Goal: Task Accomplishment & Management: Use online tool/utility

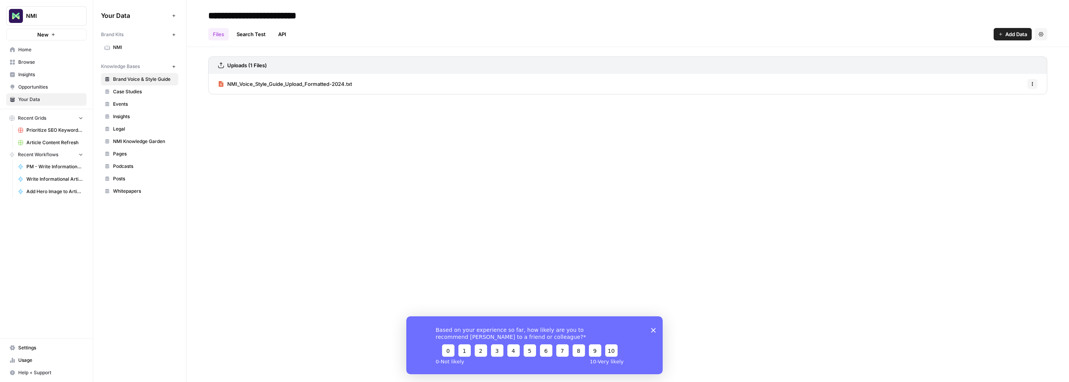
click at [26, 47] on span "Home" at bounding box center [50, 49] width 65 height 7
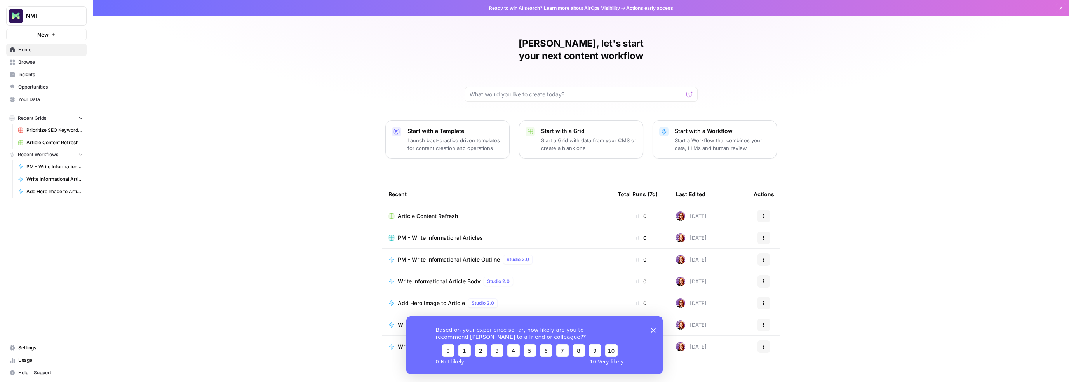
click at [653, 329] on polygon "Close survey" at bounding box center [653, 329] width 5 height 5
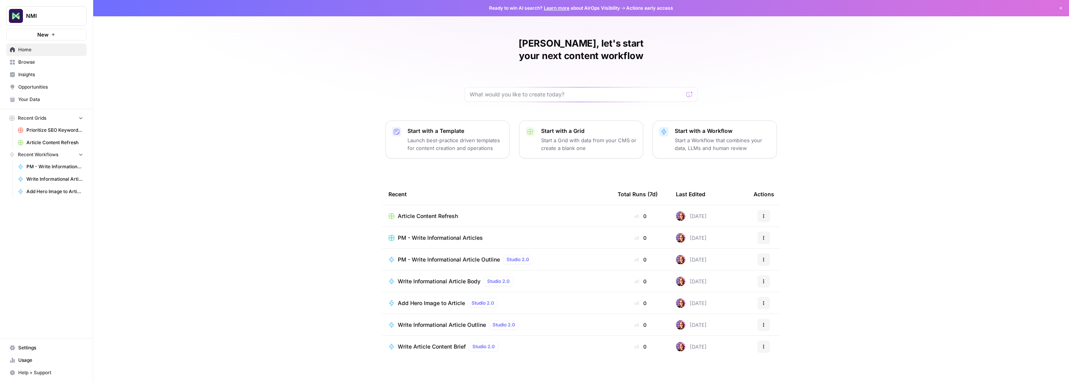
click at [26, 59] on span "Browse" at bounding box center [50, 62] width 65 height 7
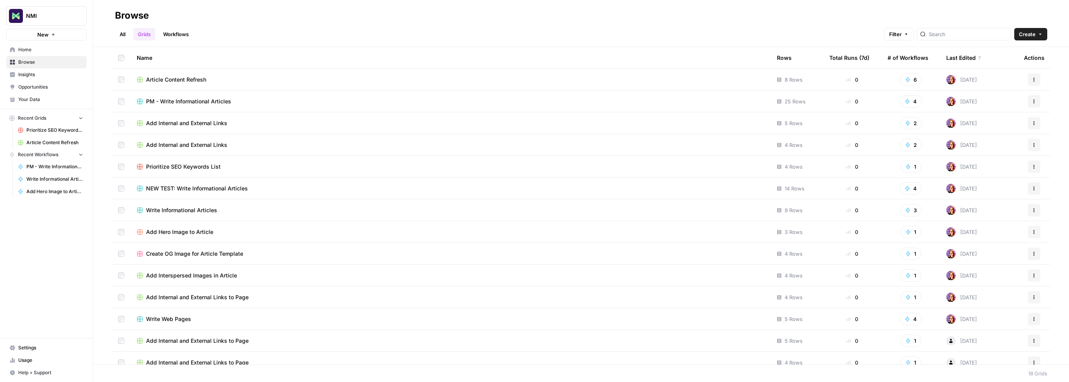
click at [949, 57] on div "Last Edited" at bounding box center [964, 57] width 36 height 21
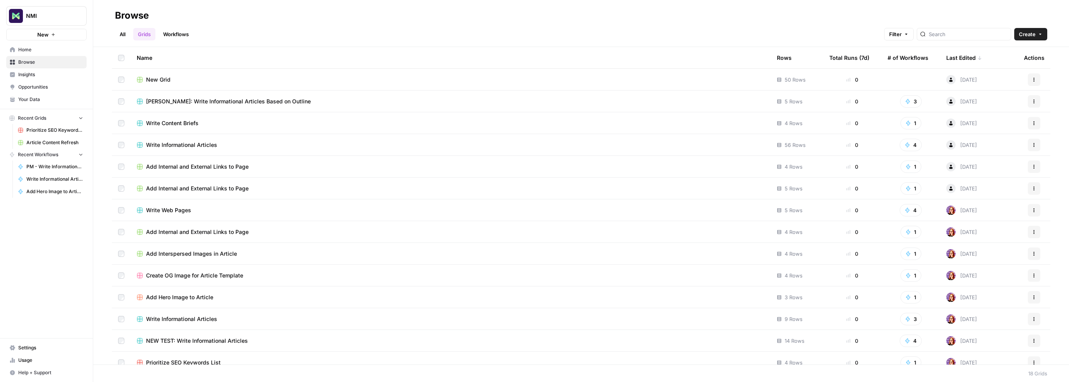
click at [949, 57] on div "Last Edited" at bounding box center [964, 57] width 36 height 21
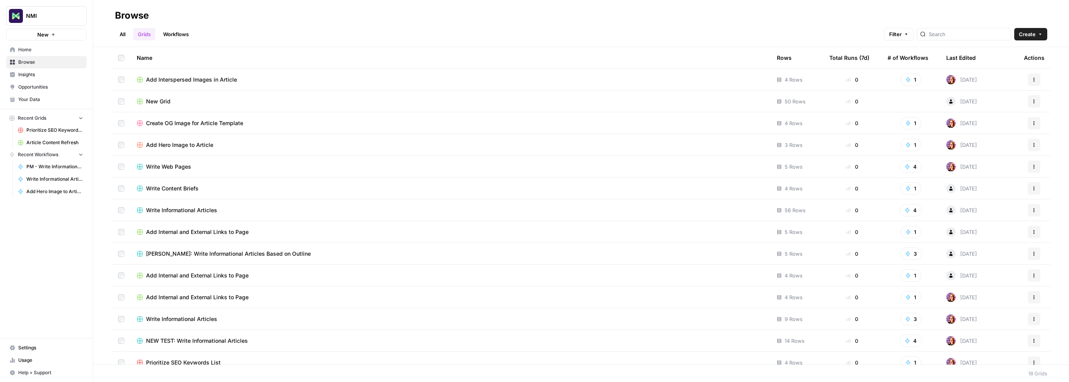
click at [175, 33] on link "Workflows" at bounding box center [175, 34] width 35 height 12
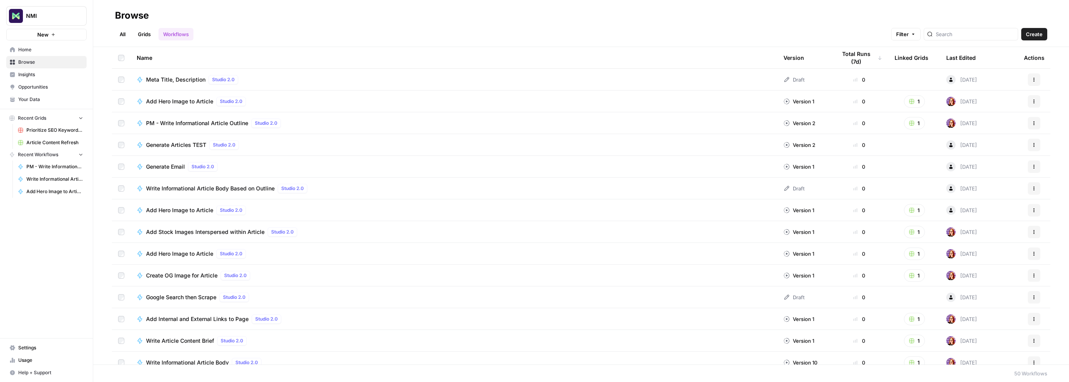
click at [42, 38] on button "New" at bounding box center [46, 35] width 80 height 12
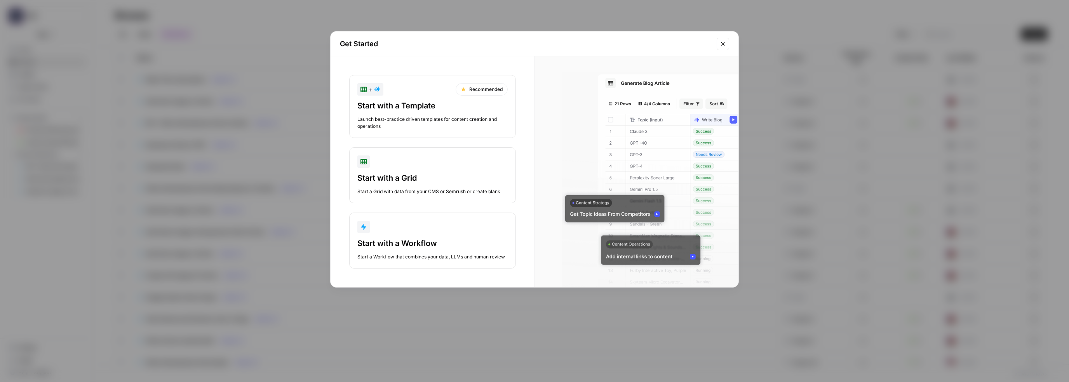
click at [392, 100] on div "Start with a Template" at bounding box center [432, 105] width 150 height 11
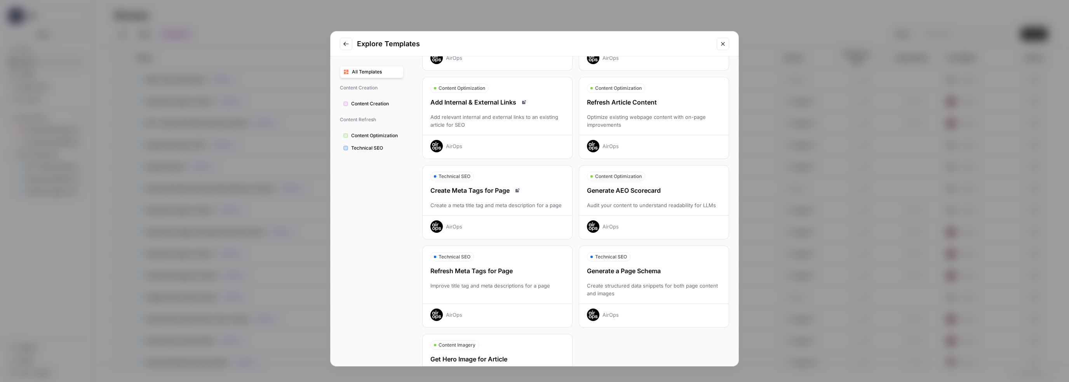
scroll to position [129, 0]
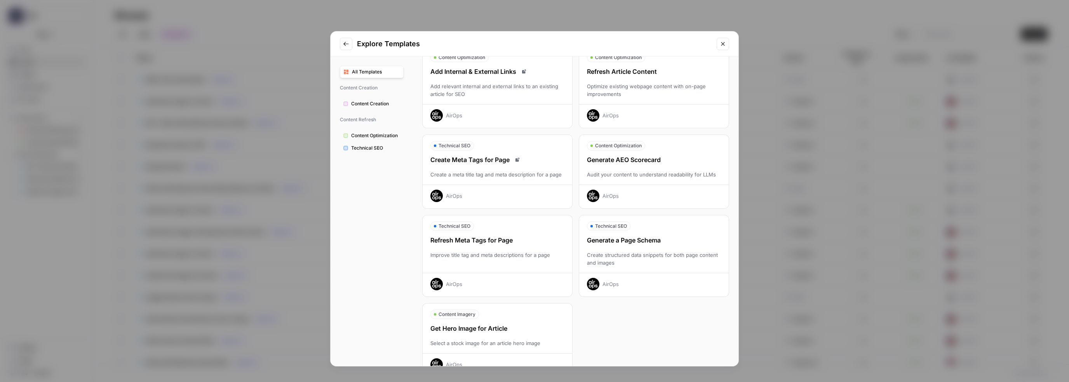
click at [487, 165] on div "Create Meta Tags for Page Create a meta title tag and meta description for a pa…" at bounding box center [498, 178] width 150 height 47
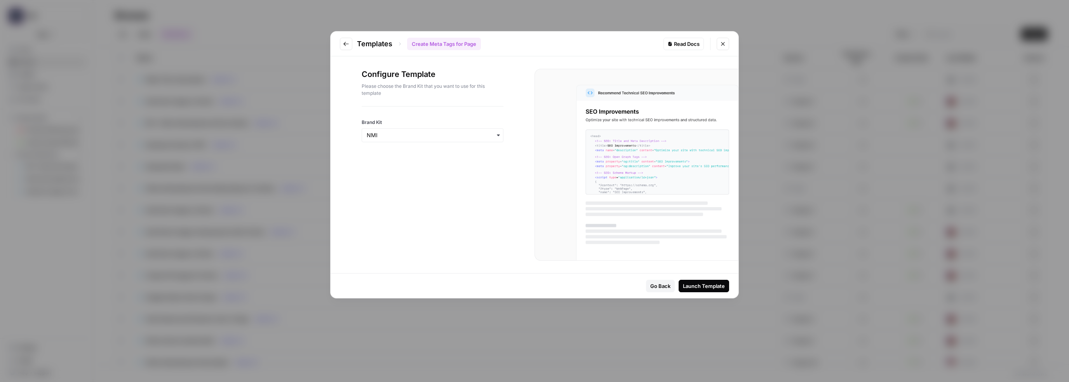
click at [698, 284] on div "Launch Template" at bounding box center [704, 286] width 42 height 8
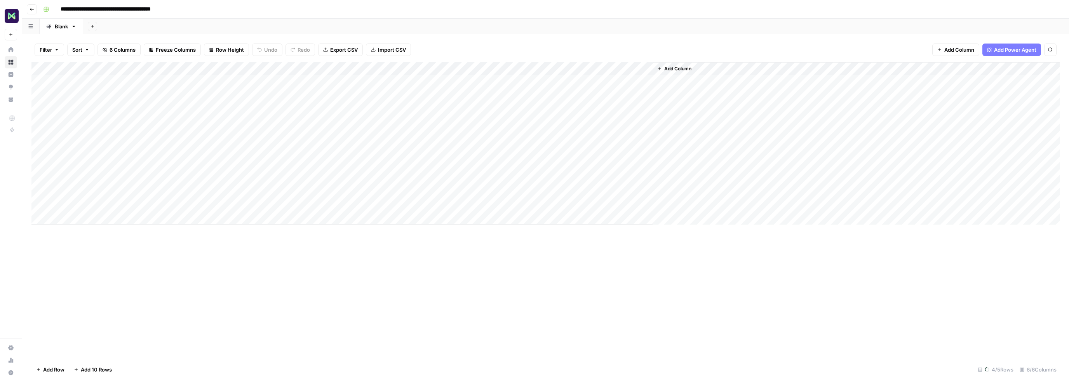
click at [96, 94] on div "Add Column" at bounding box center [545, 143] width 1028 height 162
click at [40, 90] on div "Add Column" at bounding box center [545, 143] width 1028 height 162
click at [628, 273] on div "Add Column" at bounding box center [545, 209] width 1028 height 294
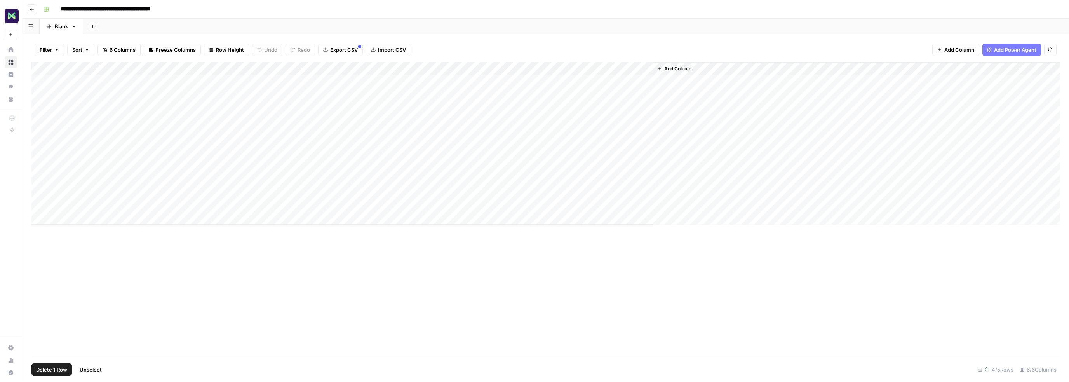
click at [212, 294] on div "Add Column" at bounding box center [545, 209] width 1028 height 294
click at [39, 93] on div "Add Column" at bounding box center [545, 143] width 1028 height 162
click at [87, 92] on div "Add Column" at bounding box center [545, 143] width 1028 height 162
click at [215, 87] on div "Add Column" at bounding box center [545, 143] width 1028 height 162
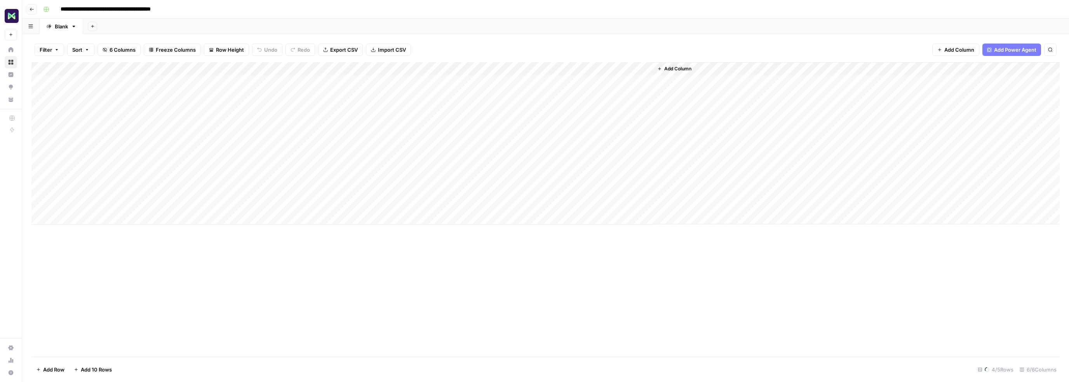
click at [215, 87] on div "Add Column" at bounding box center [545, 143] width 1028 height 162
click at [115, 91] on div "Add Column" at bounding box center [545, 143] width 1028 height 162
click at [50, 94] on div "Add Column" at bounding box center [545, 143] width 1028 height 162
click at [42, 92] on div "Add Column" at bounding box center [545, 143] width 1028 height 162
click at [81, 92] on div "Add Column" at bounding box center [545, 143] width 1028 height 162
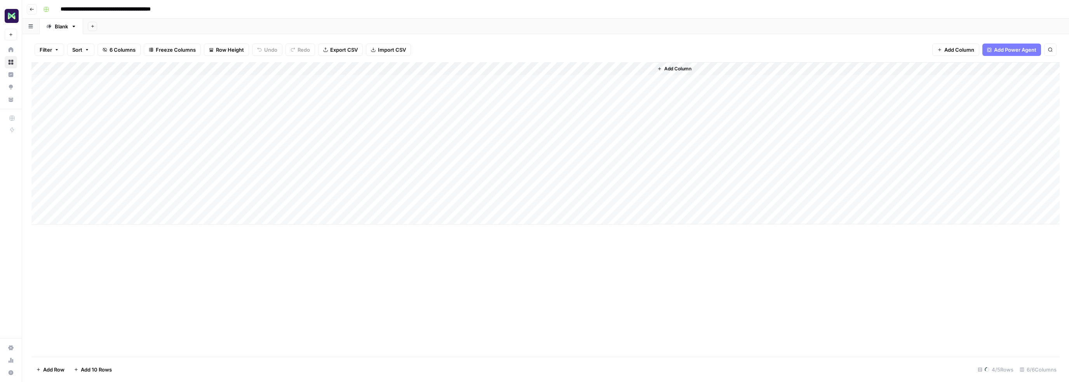
click at [101, 90] on div "Add Column" at bounding box center [545, 143] width 1028 height 162
click at [98, 65] on div "Add Column" at bounding box center [545, 143] width 1028 height 162
click at [103, 90] on input "Article Content (Input)" at bounding box center [105, 88] width 79 height 8
click at [245, 85] on div "Add Column" at bounding box center [545, 143] width 1028 height 162
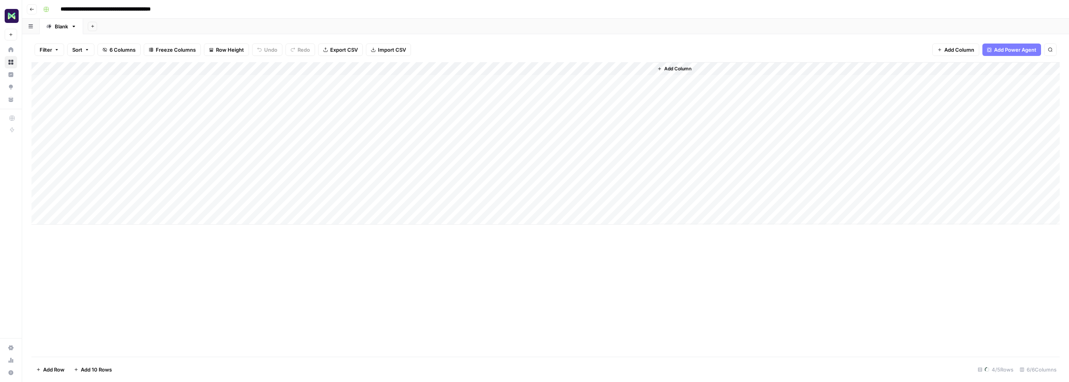
click at [246, 71] on div "Add Column" at bounding box center [545, 143] width 1028 height 162
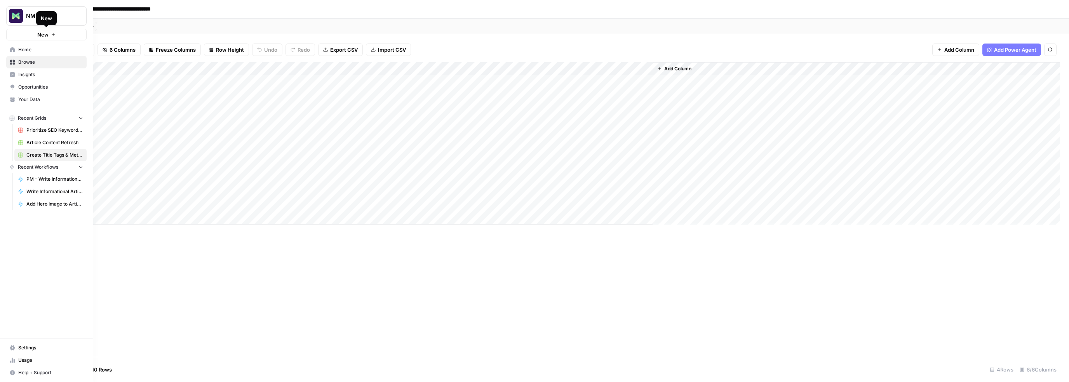
click at [31, 35] on button "New" at bounding box center [46, 35] width 80 height 12
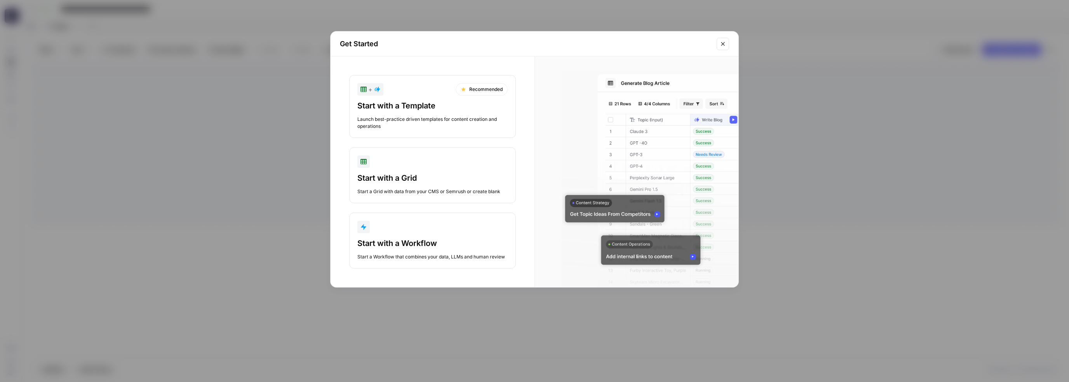
click at [421, 103] on div "Start with a Template" at bounding box center [432, 105] width 150 height 11
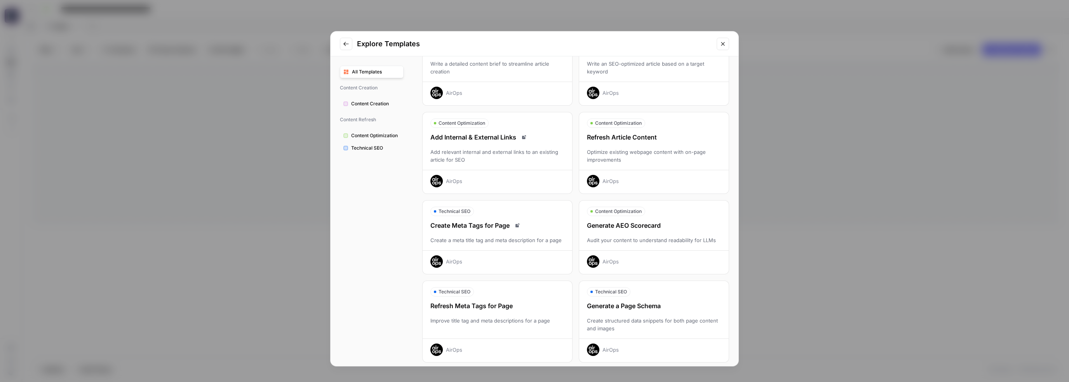
scroll to position [64, 0]
click at [486, 297] on button "Technical SEO Refresh Meta Tags for Page Improve title tag and meta description…" at bounding box center [497, 321] width 150 height 82
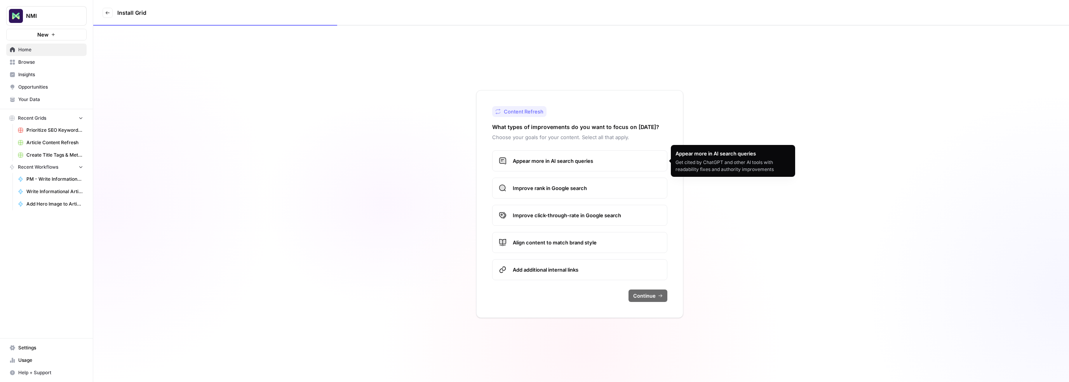
click at [552, 153] on label "Appear more in AI search queries" at bounding box center [579, 160] width 175 height 21
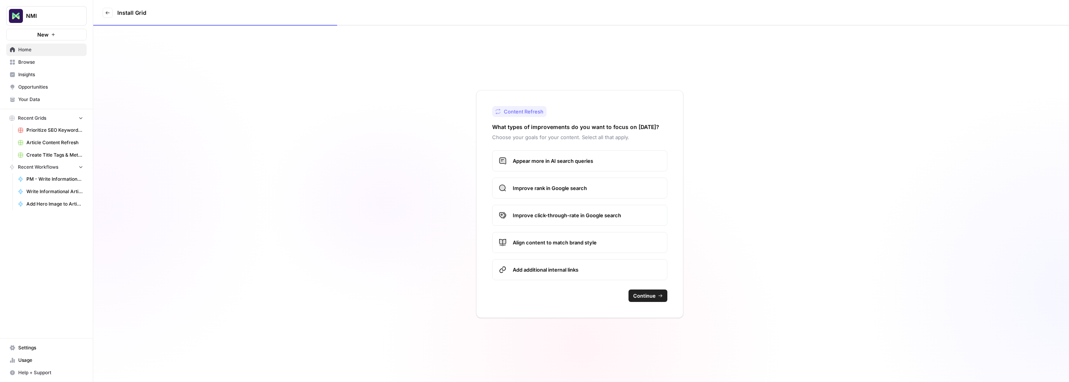
click at [545, 191] on span "Improve rank in Google search" at bounding box center [587, 188] width 148 height 8
click at [541, 214] on span "Improve click-through-rate in Google search" at bounding box center [587, 215] width 148 height 8
click at [641, 293] on span "Continue" at bounding box center [644, 296] width 23 height 8
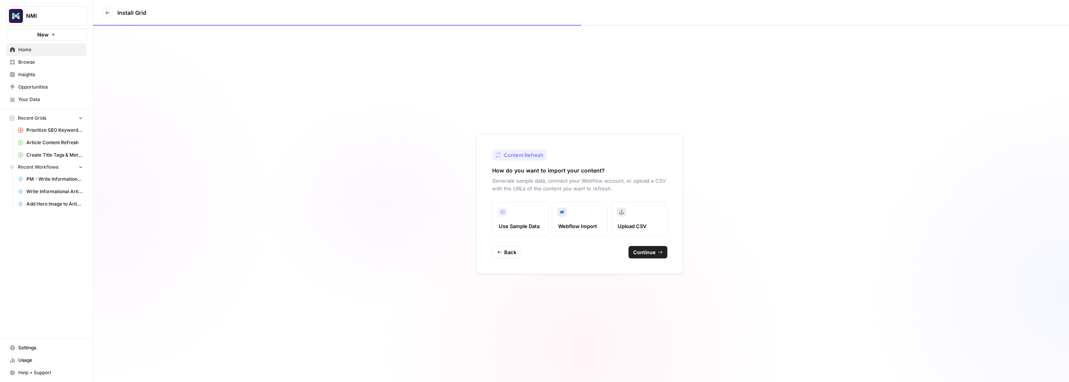
click at [630, 213] on label "Upload CSV" at bounding box center [639, 219] width 56 height 35
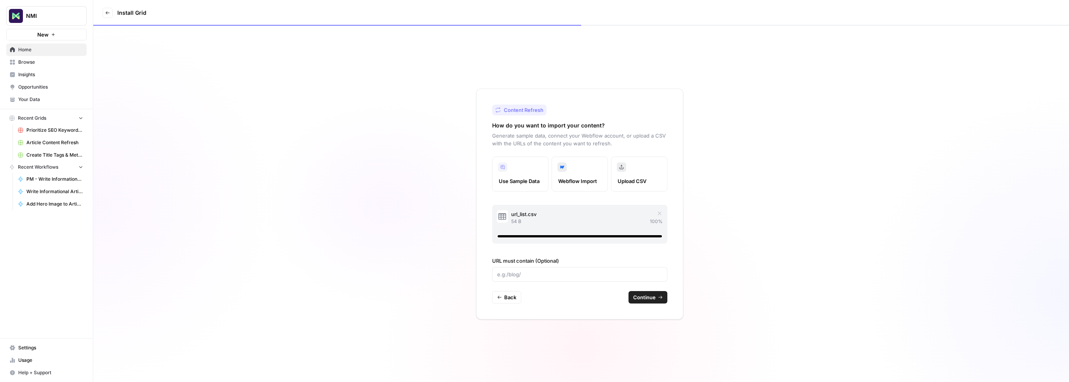
click at [652, 296] on span "Continue" at bounding box center [644, 297] width 23 height 8
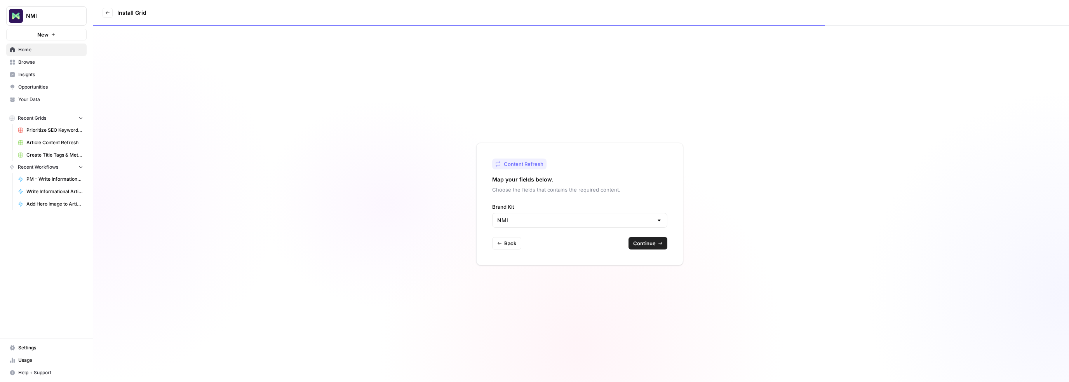
click at [650, 244] on span "Continue" at bounding box center [644, 243] width 23 height 8
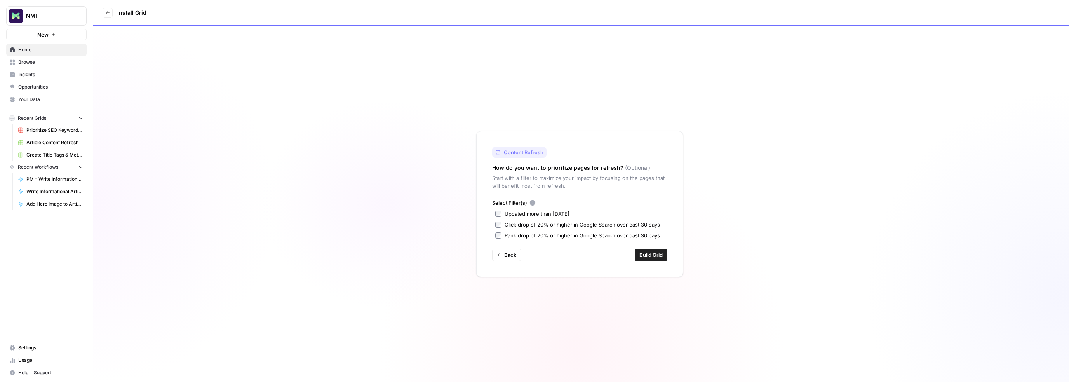
click at [648, 254] on span "Build Grid" at bounding box center [650, 255] width 23 height 8
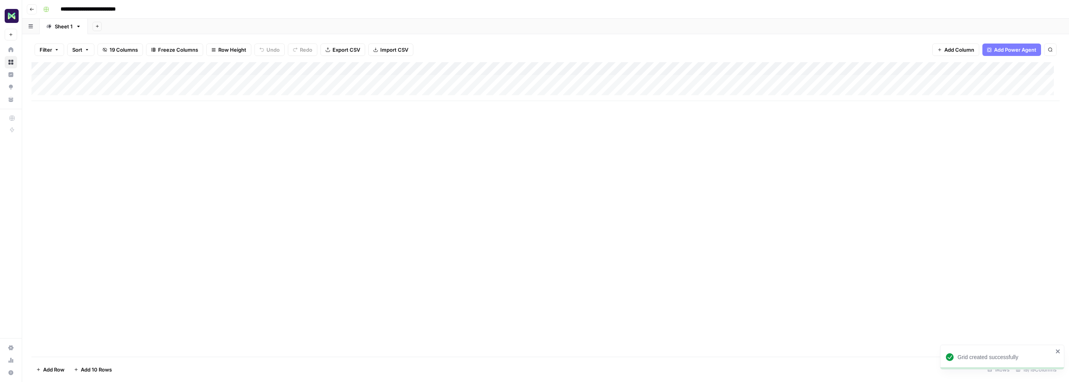
click at [76, 78] on div "Add Column" at bounding box center [545, 81] width 1028 height 39
click at [171, 82] on div "Add Column" at bounding box center [545, 81] width 1028 height 39
click at [216, 80] on div "Add Column" at bounding box center [545, 81] width 1028 height 39
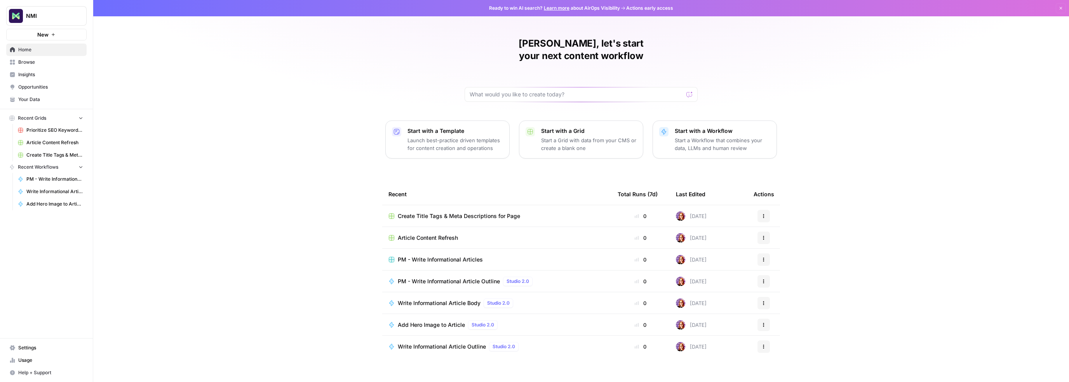
click at [37, 37] on span "New" at bounding box center [42, 35] width 11 height 8
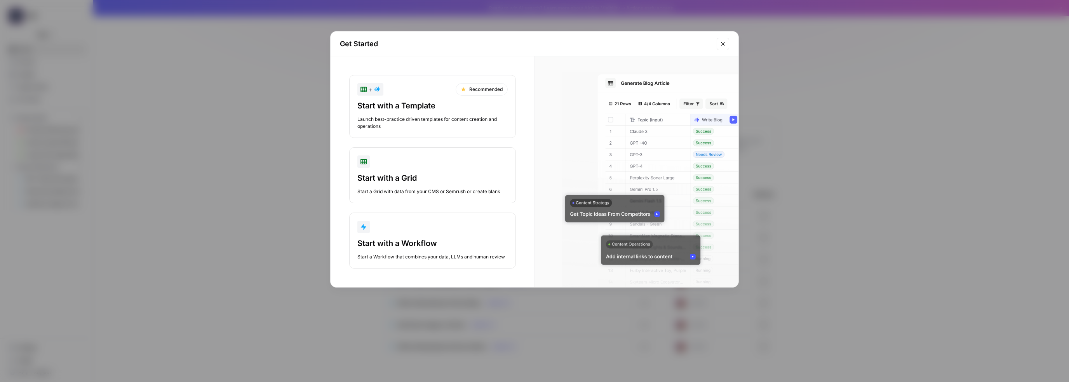
click at [454, 101] on div "Start with a Template" at bounding box center [432, 105] width 150 height 11
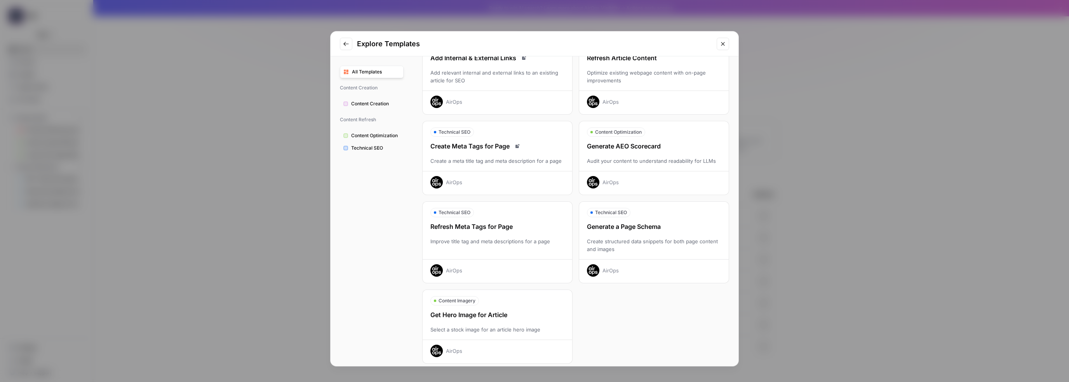
scroll to position [148, 0]
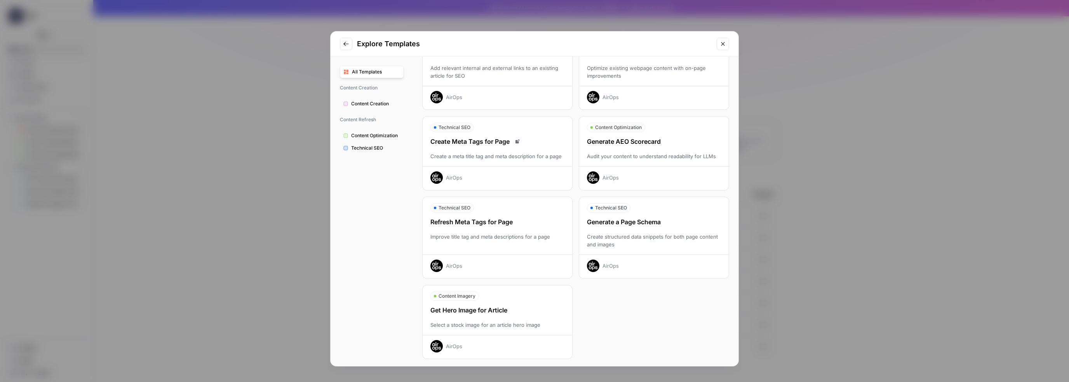
click at [477, 222] on div "Refresh Meta Tags for Page" at bounding box center [498, 221] width 150 height 9
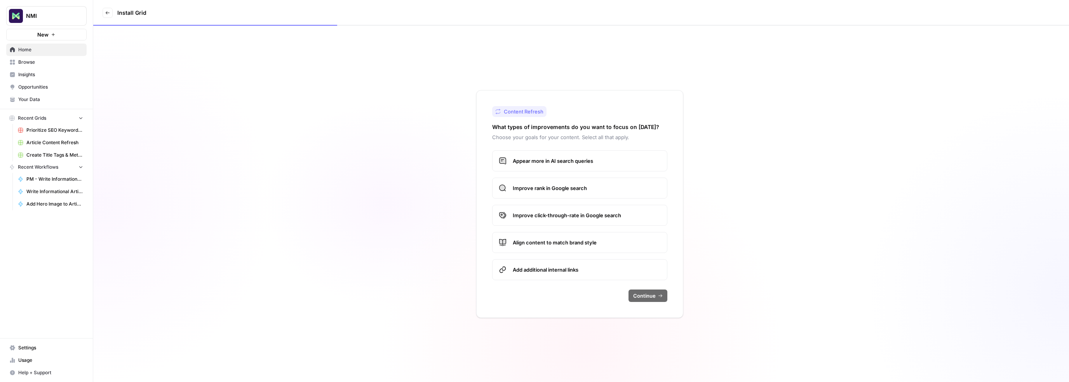
click at [540, 162] on span "Appear more in AI search queries" at bounding box center [587, 161] width 148 height 8
click at [539, 188] on span "Improve rank in Google search" at bounding box center [587, 188] width 148 height 8
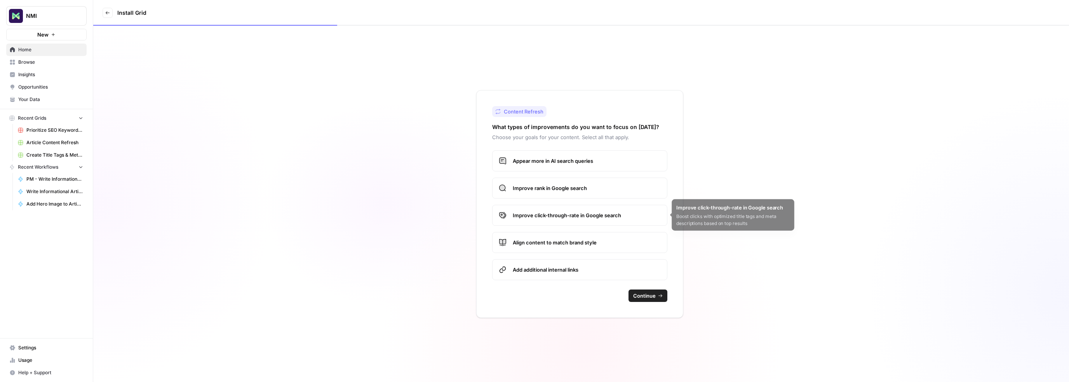
click at [542, 207] on label "Improve click-through-rate in Google search" at bounding box center [579, 215] width 175 height 21
click at [648, 296] on span "Continue" at bounding box center [644, 296] width 23 height 8
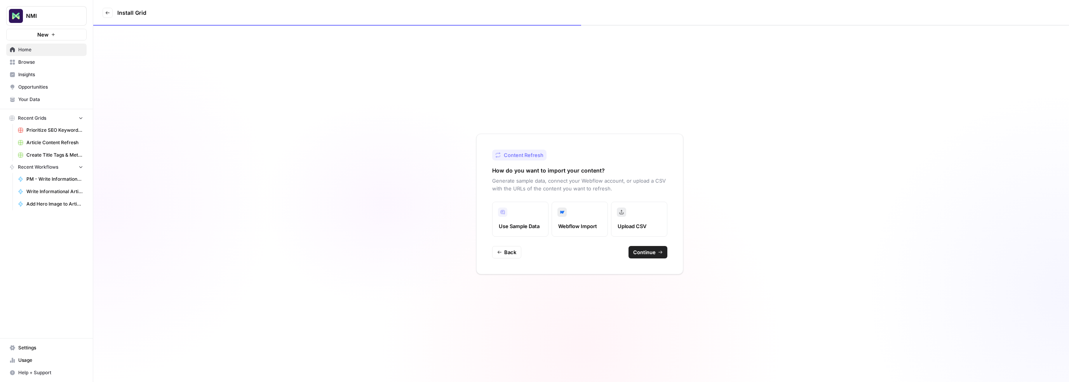
click at [570, 222] on span "Webflow Import" at bounding box center [579, 226] width 43 height 8
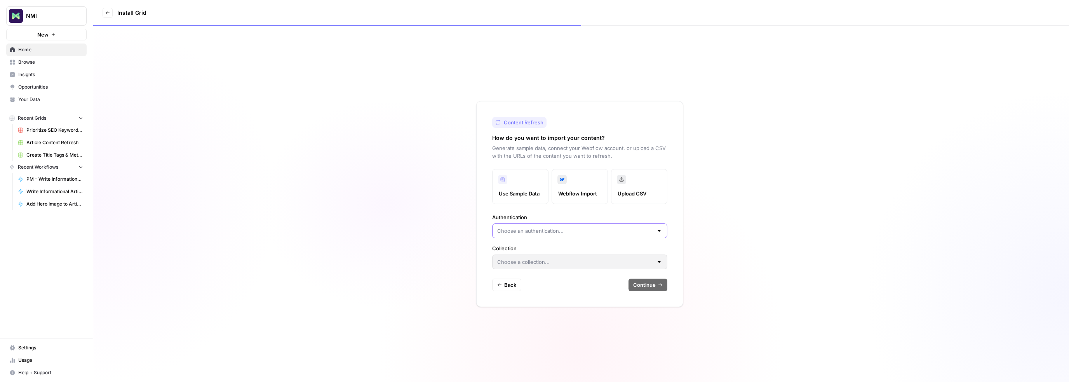
click at [564, 230] on input "Authentication" at bounding box center [575, 231] width 156 height 8
click at [620, 189] on label "Upload CSV" at bounding box center [639, 186] width 56 height 35
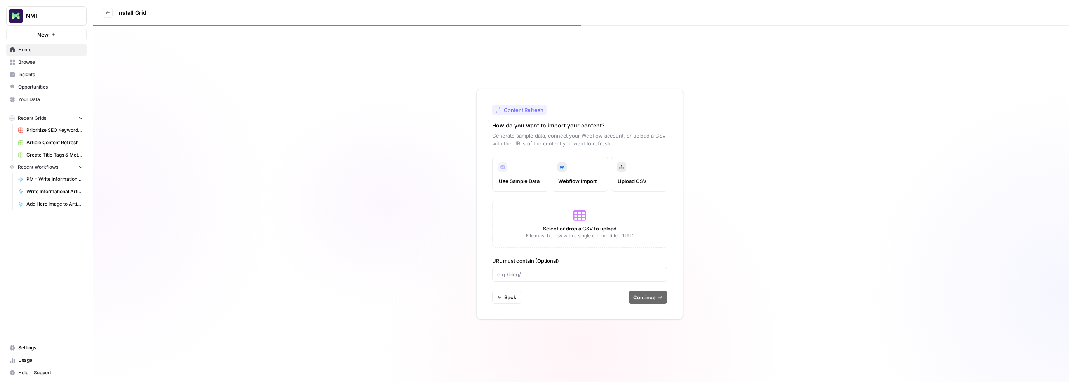
click at [641, 176] on label "Upload CSV" at bounding box center [639, 174] width 56 height 35
drag, startPoint x: 635, startPoint y: 235, endPoint x: 565, endPoint y: 235, distance: 69.9
click at [565, 235] on div "Select or drop a CSV to upload File must be .csv with a single column titled 'U…" at bounding box center [579, 224] width 175 height 47
copy span "with a single column titled 'URL'"
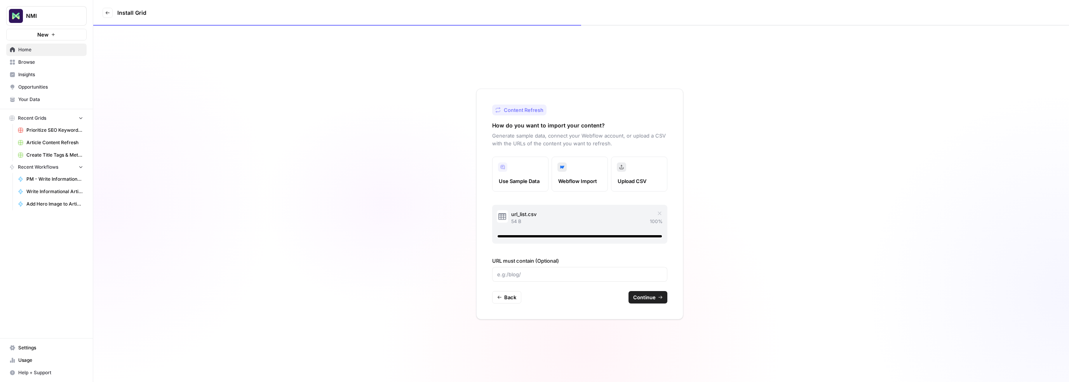
click at [648, 297] on span "Continue" at bounding box center [644, 297] width 23 height 8
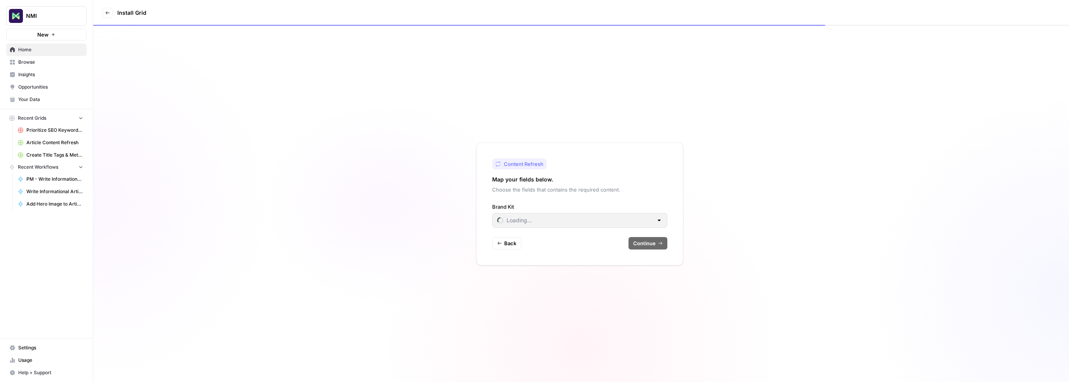
type input "NMI"
click at [648, 244] on span "Continue" at bounding box center [644, 243] width 23 height 8
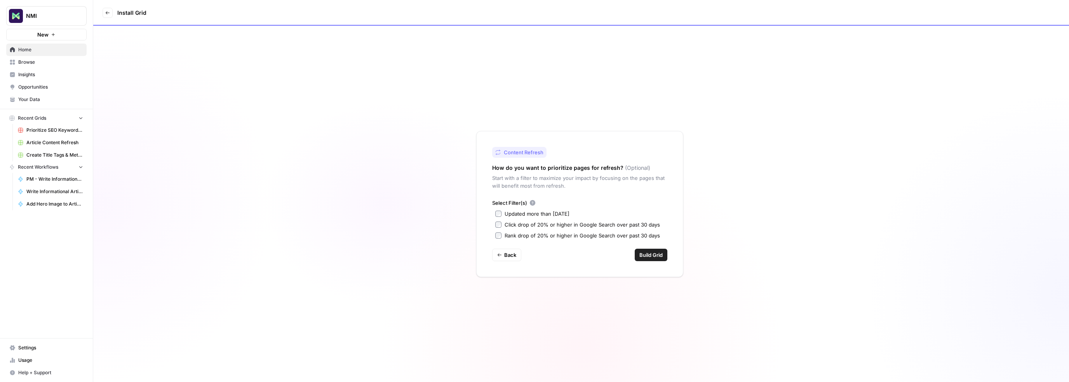
click at [651, 253] on span "Build Grid" at bounding box center [650, 255] width 23 height 8
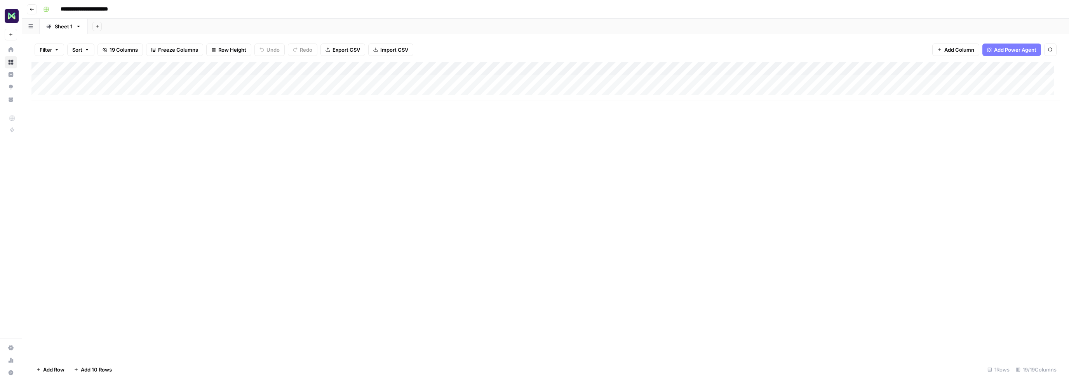
click at [176, 80] on div "Add Column" at bounding box center [545, 81] width 1028 height 39
click at [97, 80] on div "Add Column" at bounding box center [545, 81] width 1028 height 39
click at [101, 81] on div "Add Column" at bounding box center [545, 81] width 1028 height 39
type input "**********"
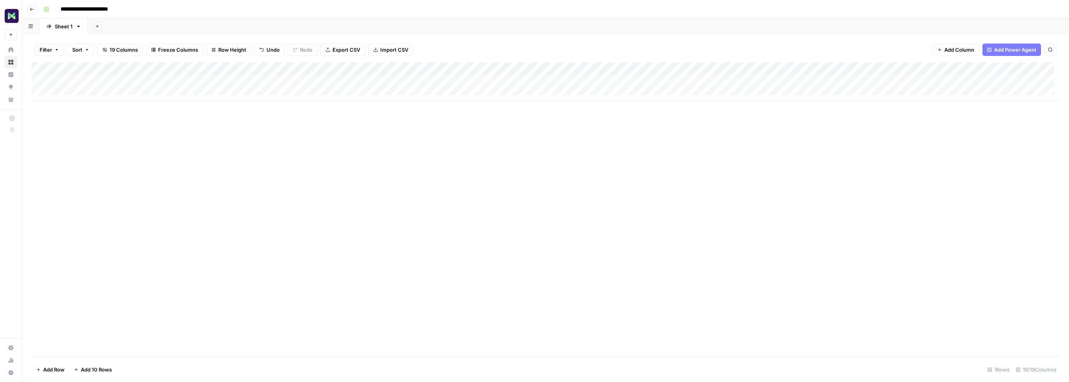
click at [214, 82] on div "Add Column" at bounding box center [545, 81] width 1028 height 39
click at [176, 80] on div "Add Column" at bounding box center [545, 81] width 1028 height 39
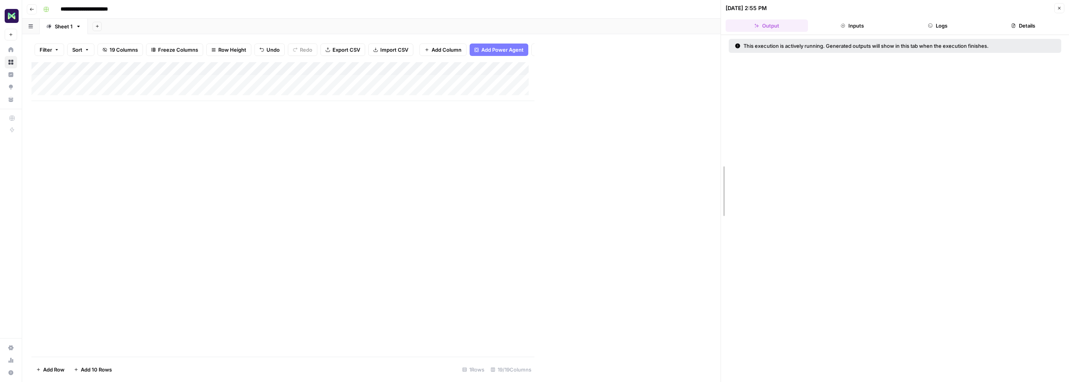
drag, startPoint x: 535, startPoint y: 96, endPoint x: 730, endPoint y: 96, distance: 195.0
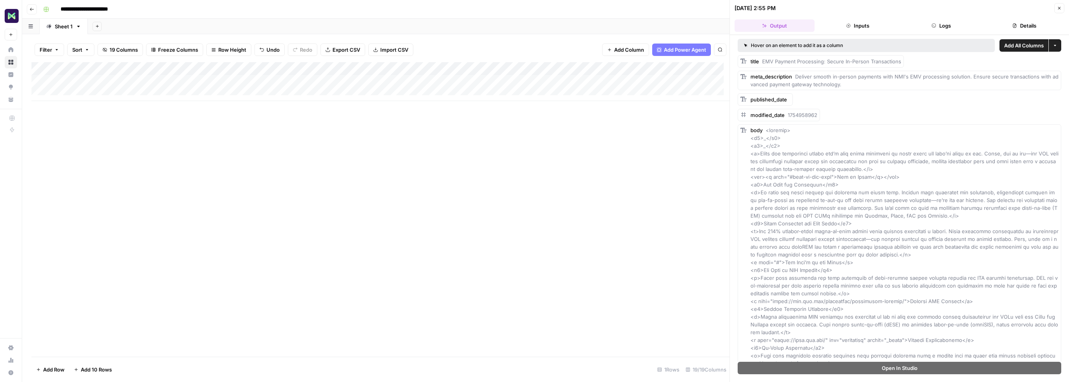
click at [560, 81] on div "Add Column" at bounding box center [380, 81] width 698 height 39
click at [684, 308] on div "Add Column" at bounding box center [380, 209] width 698 height 294
click at [413, 79] on div "Add Column" at bounding box center [380, 81] width 698 height 39
click at [507, 83] on div "Add Column" at bounding box center [380, 81] width 698 height 39
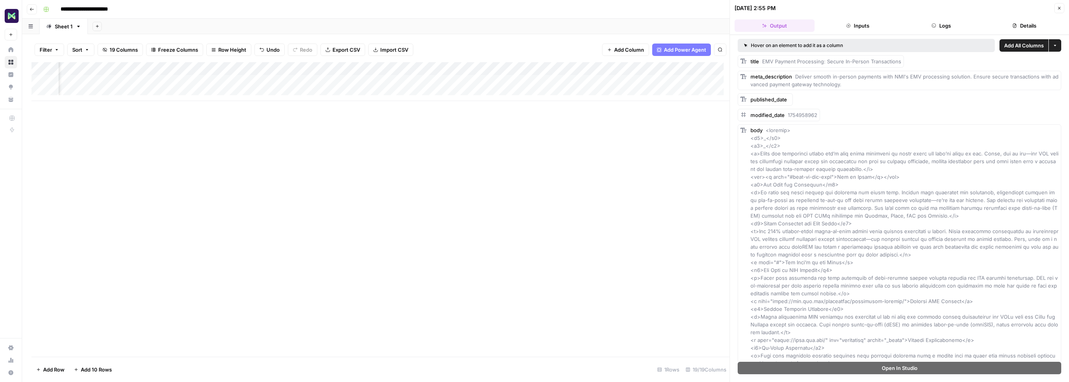
click at [507, 83] on div "Add Column" at bounding box center [380, 81] width 698 height 39
click at [507, 83] on textarea "**********" at bounding box center [541, 82] width 124 height 11
drag, startPoint x: 541, startPoint y: 81, endPoint x: 475, endPoint y: 79, distance: 65.7
click at [475, 79] on body "**********" at bounding box center [534, 191] width 1069 height 382
paste textarea "**"
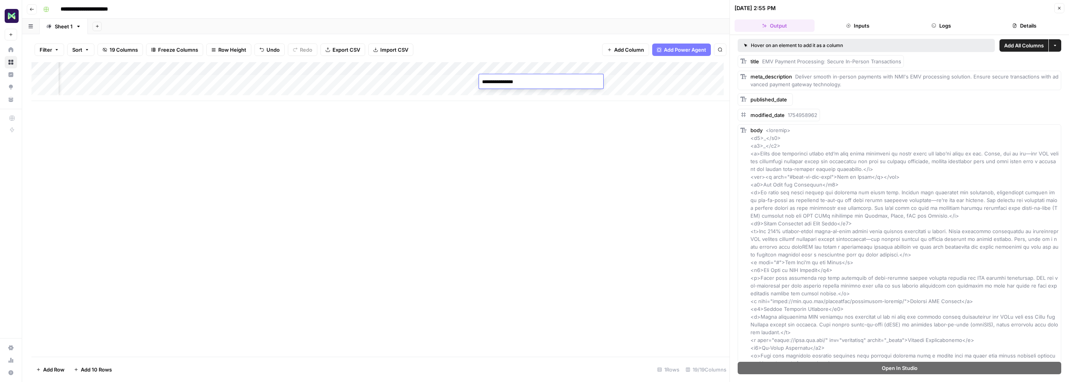
type textarea "**********"
click at [608, 81] on div "Add Column" at bounding box center [380, 81] width 698 height 39
click at [593, 81] on div "Add Column" at bounding box center [380, 81] width 698 height 39
click at [593, 81] on textarea "**********" at bounding box center [626, 90] width 155 height 26
drag, startPoint x: 633, startPoint y: 98, endPoint x: 533, endPoint y: 74, distance: 103.0
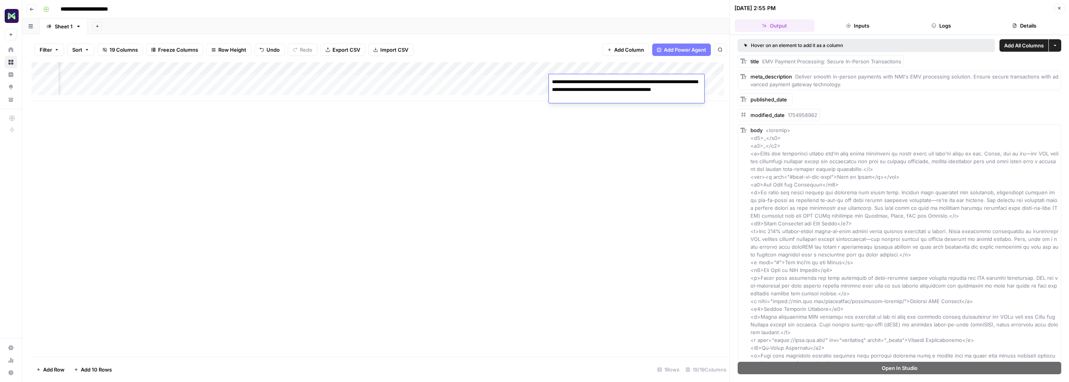
click at [533, 74] on body "**********" at bounding box center [534, 191] width 1069 height 382
paste textarea "**********"
type textarea "**********"
click at [616, 181] on div "Add Column" at bounding box center [380, 209] width 698 height 294
click at [685, 80] on div "Add Column" at bounding box center [380, 81] width 698 height 39
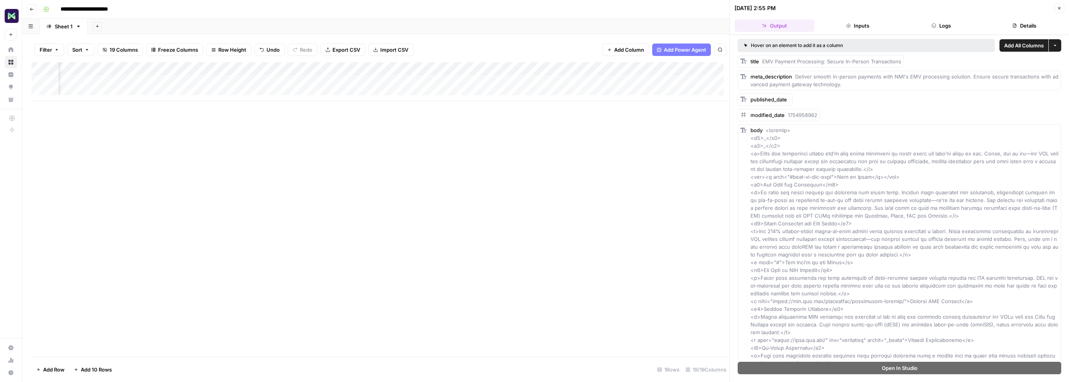
scroll to position [0, 823]
click at [569, 69] on div "Add Column" at bounding box center [380, 81] width 698 height 39
click at [570, 68] on div at bounding box center [570, 70] width 83 height 16
click at [374, 68] on div "Add Column" at bounding box center [380, 81] width 698 height 39
click at [582, 145] on div "Add Column" at bounding box center [380, 209] width 698 height 294
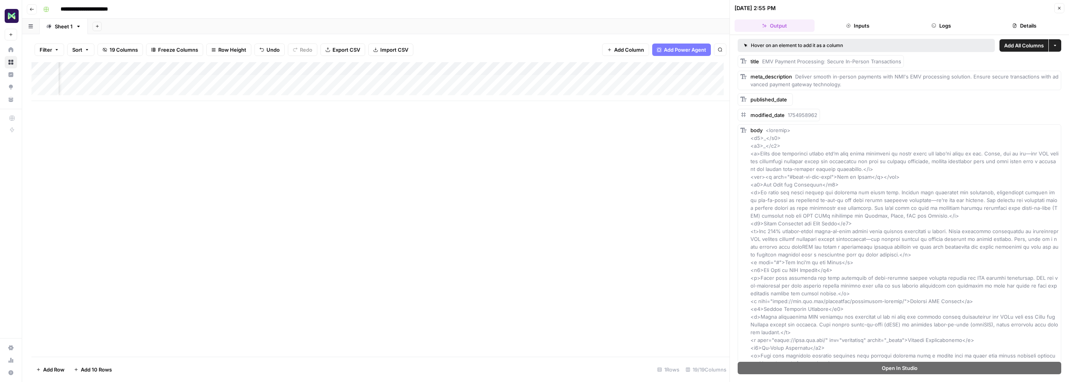
click at [305, 82] on div "Add Column" at bounding box center [380, 81] width 698 height 39
click at [305, 85] on div "Add Column" at bounding box center [380, 81] width 698 height 39
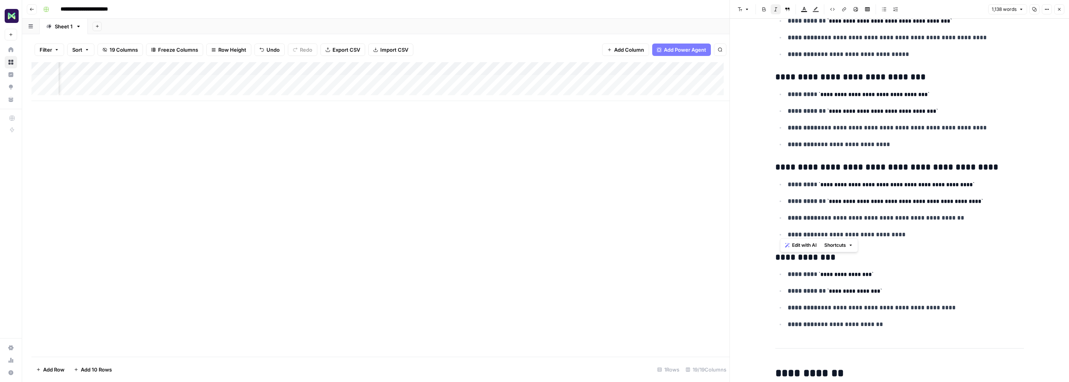
scroll to position [1036, 0]
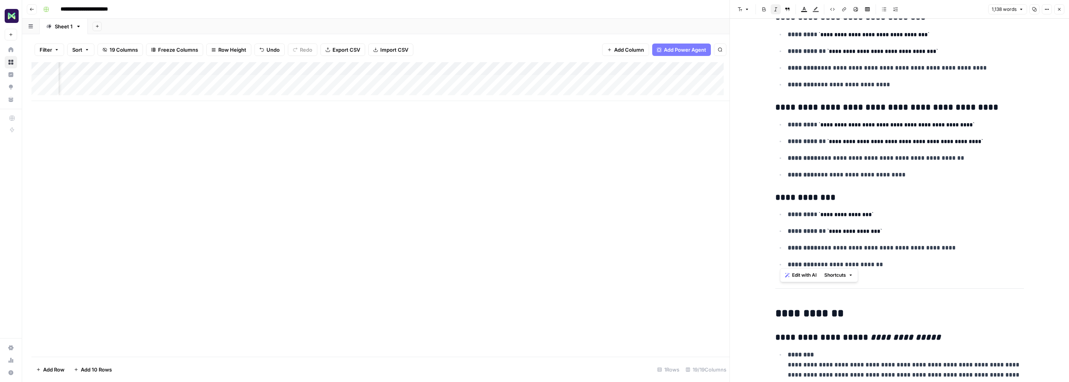
drag, startPoint x: 780, startPoint y: 104, endPoint x: 918, endPoint y: 261, distance: 209.2
copy div "**********"
click at [393, 79] on div "Add Column" at bounding box center [380, 81] width 698 height 39
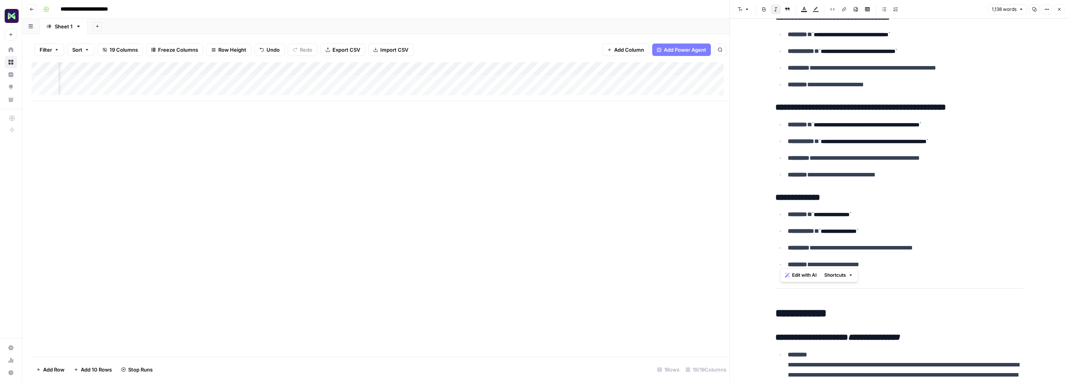
click at [295, 79] on div "Add Column" at bounding box center [380, 81] width 698 height 39
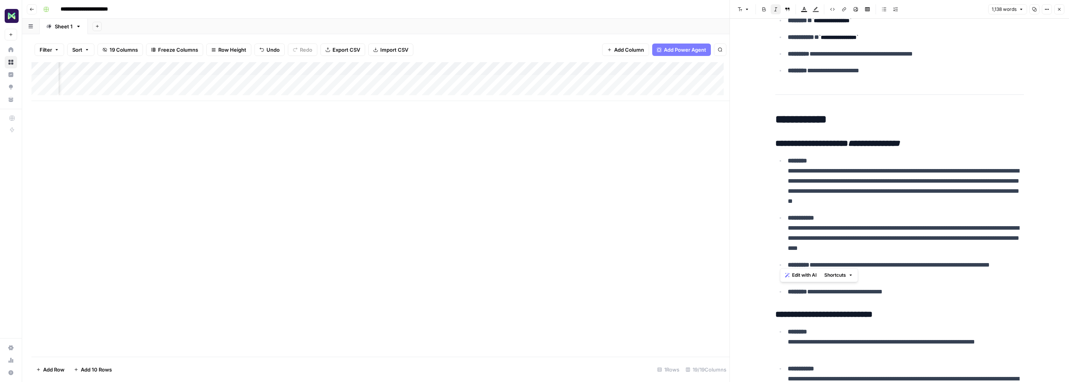
scroll to position [1230, 0]
drag, startPoint x: 782, startPoint y: 140, endPoint x: 824, endPoint y: 209, distance: 81.1
click at [824, 209] on div "**********" at bounding box center [900, 260] width 258 height 2918
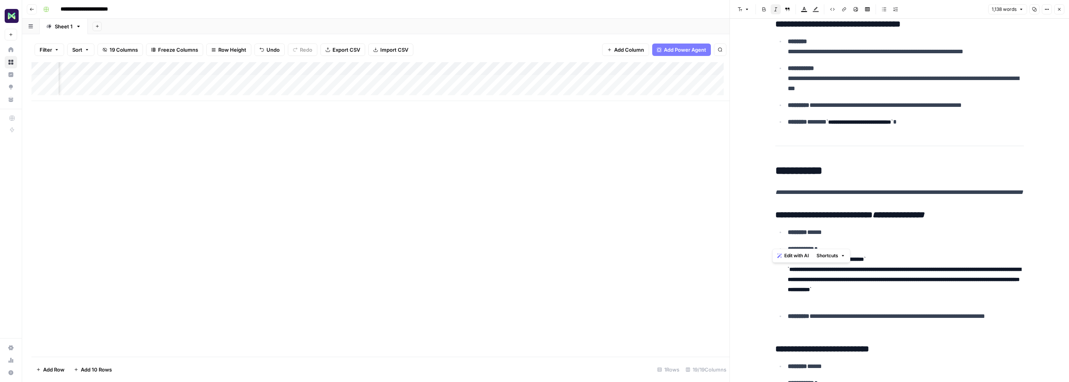
scroll to position [1942, 0]
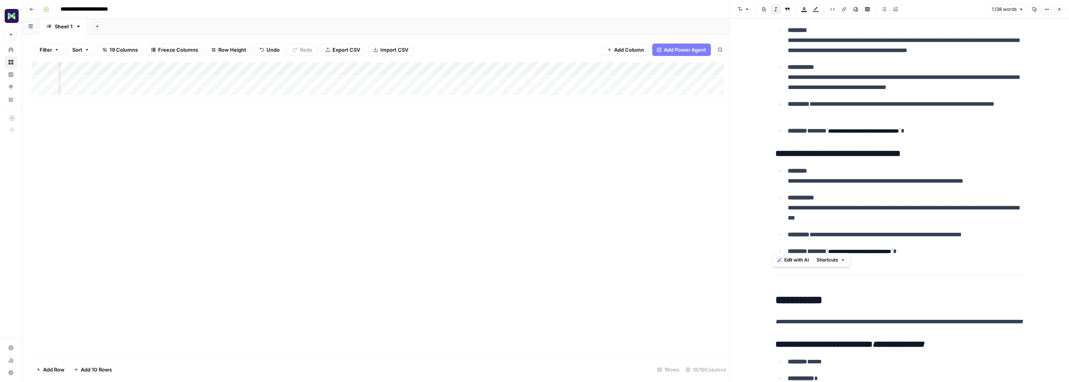
drag, startPoint x: 772, startPoint y: 139, endPoint x: 944, endPoint y: 248, distance: 204.0
copy div "**********"
click at [565, 82] on div "Add Column" at bounding box center [380, 81] width 698 height 39
click at [641, 84] on div "Add Column" at bounding box center [380, 81] width 698 height 39
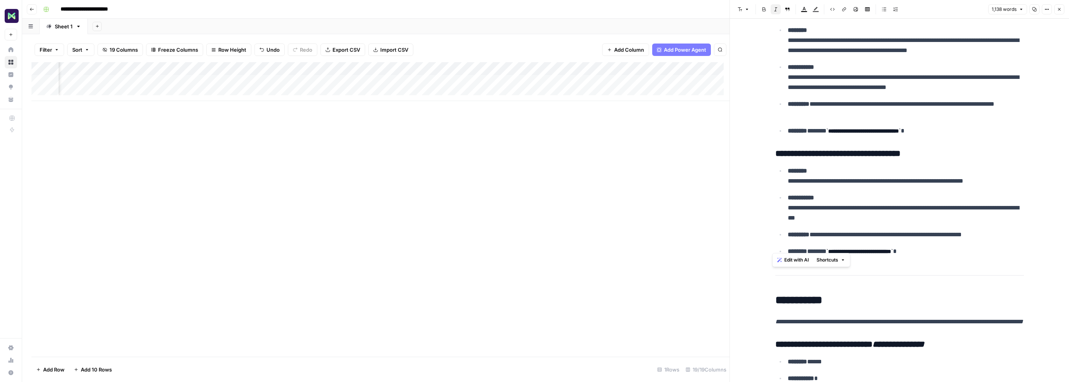
click at [641, 84] on div "Add Column" at bounding box center [380, 81] width 698 height 39
click at [629, 69] on div "Add Column" at bounding box center [380, 81] width 698 height 39
click at [600, 114] on div "Add Column" at bounding box center [380, 209] width 698 height 294
click at [558, 82] on div "Add Column" at bounding box center [380, 81] width 698 height 39
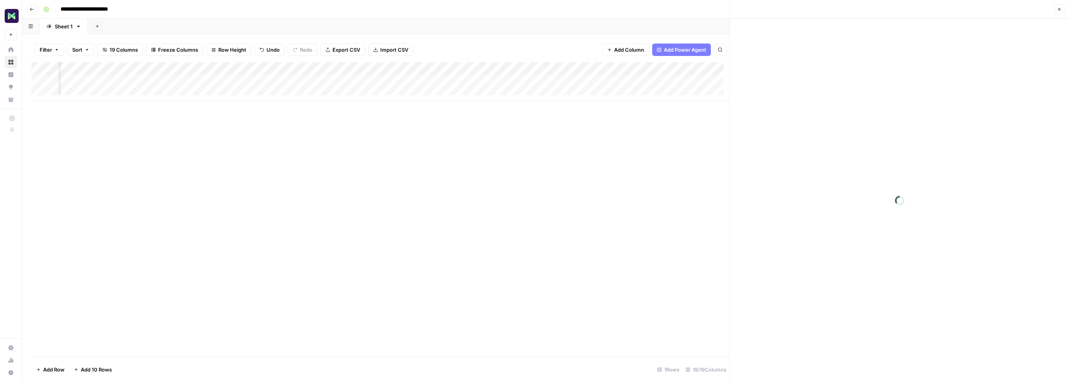
click at [558, 82] on div at bounding box center [571, 81] width 84 height 14
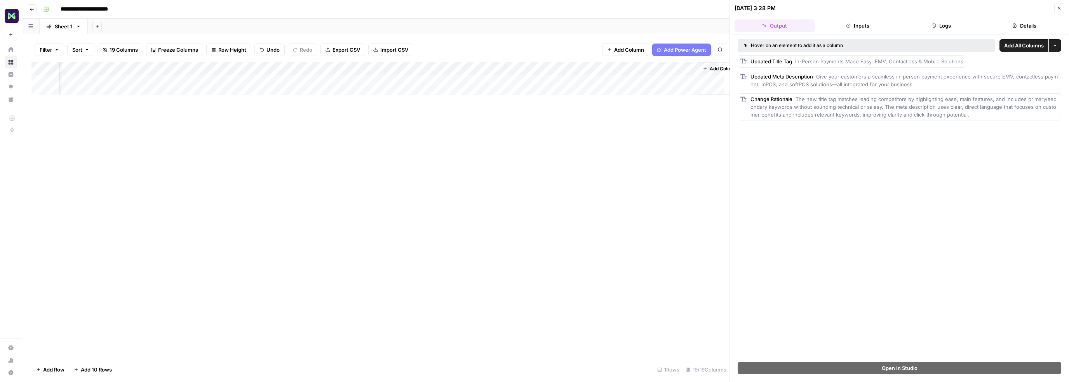
scroll to position [0, 952]
click at [508, 81] on div "Add Column" at bounding box center [380, 81] width 698 height 39
click at [508, 81] on textarea "**********" at bounding box center [559, 86] width 155 height 19
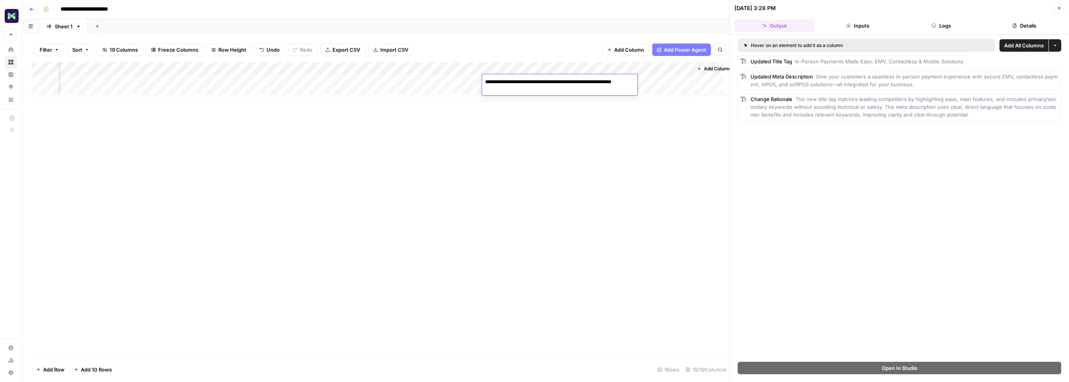
drag, startPoint x: 518, startPoint y: 90, endPoint x: 479, endPoint y: 80, distance: 39.7
click at [479, 80] on body "**********" at bounding box center [534, 191] width 1069 height 382
click at [608, 129] on div "Add Column" at bounding box center [380, 209] width 698 height 294
click at [584, 81] on div "Add Column" at bounding box center [380, 81] width 698 height 39
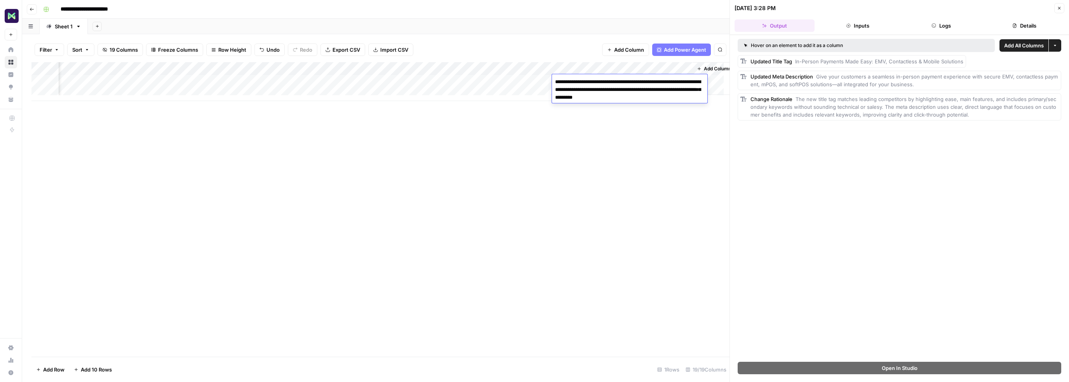
click at [588, 92] on textarea "**********" at bounding box center [629, 90] width 155 height 26
click at [632, 78] on div "Add Column" at bounding box center [380, 81] width 698 height 39
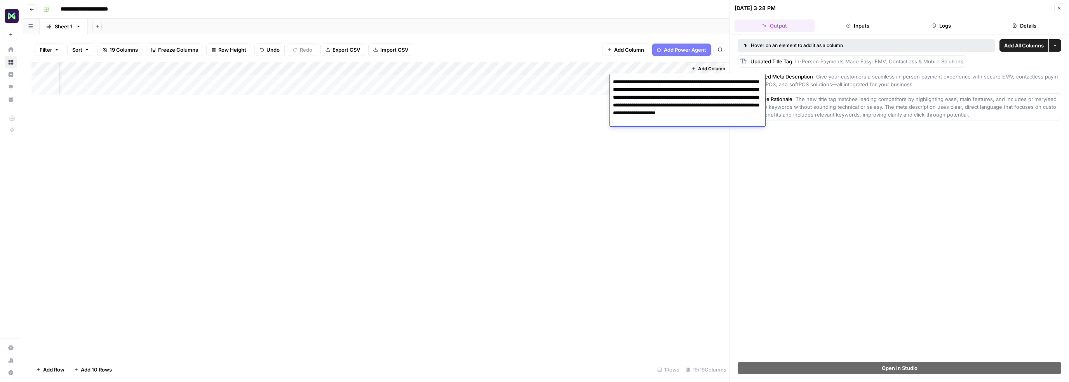
drag, startPoint x: 697, startPoint y: 120, endPoint x: 599, endPoint y: 80, distance: 105.7
click at [599, 80] on body "**********" at bounding box center [534, 191] width 1069 height 382
